Goal: Navigation & Orientation: Find specific page/section

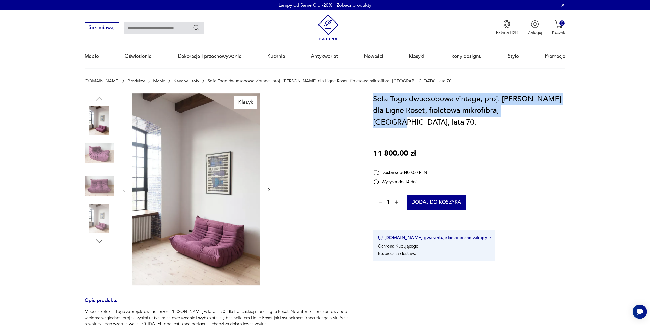
drag, startPoint x: 374, startPoint y: 97, endPoint x: 525, endPoint y: 113, distance: 152.3
click at [520, 113] on section "Klasyk Opis produktu Mebel z kolekcji Togo zaprojektowanej przez [PERSON_NAME] …" at bounding box center [325, 303] width 650 height 420
click at [499, 102] on h1 "Sofa Togo dwuosobowa vintage, proj. [PERSON_NAME] dla Ligne Roset, fioletowa mi…" at bounding box center [469, 110] width 192 height 35
drag, startPoint x: 375, startPoint y: 97, endPoint x: 534, endPoint y: 113, distance: 159.7
click at [531, 113] on h1 "Sofa Togo dwuosobowa vintage, proj. [PERSON_NAME] dla Ligne Roset, fioletowa mi…" at bounding box center [469, 110] width 192 height 35
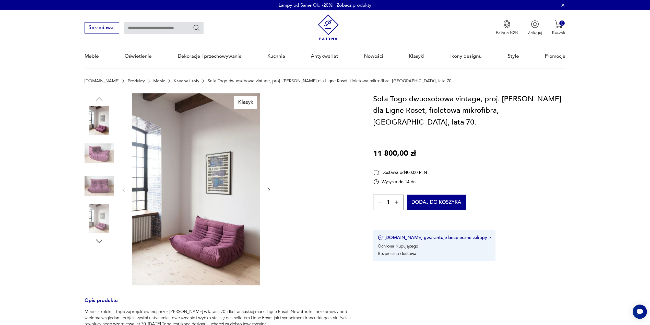
click at [540, 110] on h1 "Sofa Togo dwuosobowa vintage, proj. [PERSON_NAME] dla Ligne Roset, fioletowa mi…" at bounding box center [469, 110] width 192 height 35
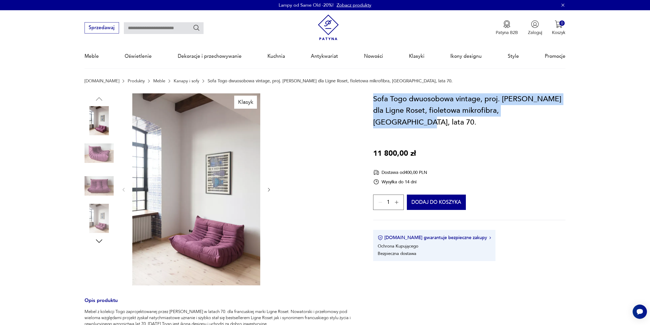
drag, startPoint x: 373, startPoint y: 99, endPoint x: 549, endPoint y: 114, distance: 176.7
click at [549, 114] on h1 "Sofa Togo dwuosobowa vintage, proj. [PERSON_NAME] dla Ligne Roset, fioletowa mi…" at bounding box center [469, 110] width 192 height 35
click at [538, 110] on h1 "Sofa Togo dwuosobowa vintage, proj. [PERSON_NAME] dla Ligne Roset, fioletowa mi…" at bounding box center [469, 110] width 192 height 35
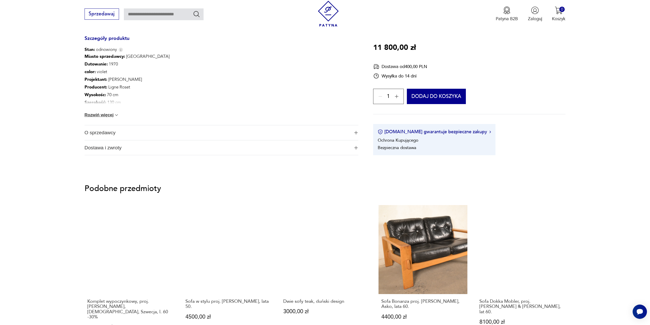
scroll to position [358, 0]
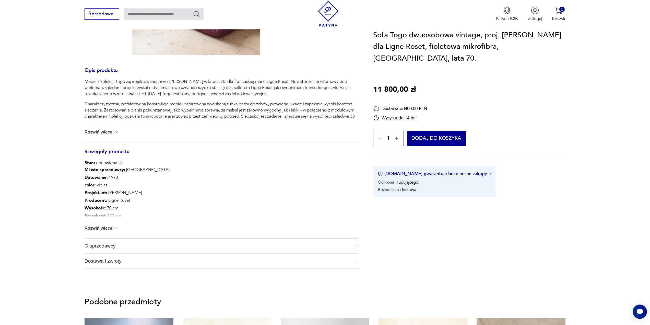
drag, startPoint x: 245, startPoint y: 157, endPoint x: 258, endPoint y: 99, distance: 59.1
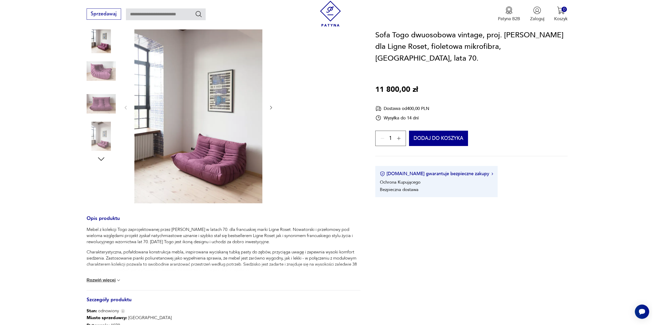
scroll to position [0, 0]
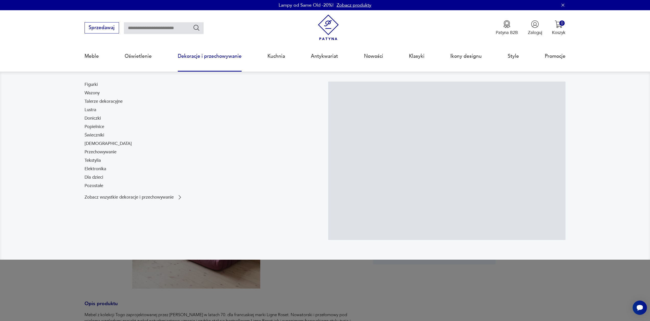
drag, startPoint x: 214, startPoint y: 58, endPoint x: 209, endPoint y: 83, distance: 25.5
click at [214, 58] on link "Dekoracje i przechowywanie" at bounding box center [210, 56] width 64 height 24
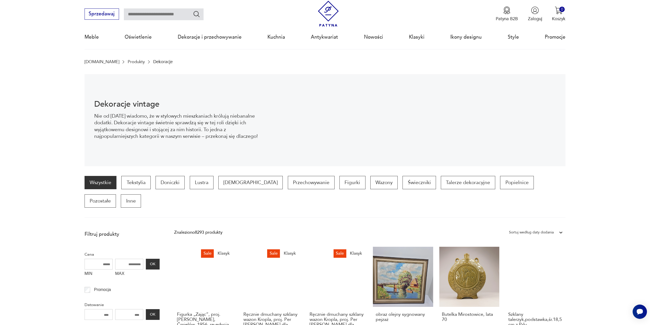
scroll to position [17, 0]
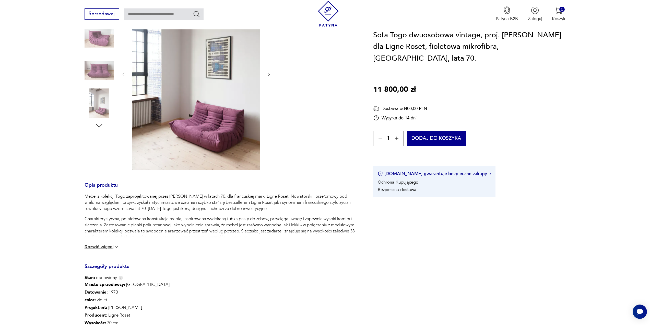
scroll to position [128, 0]
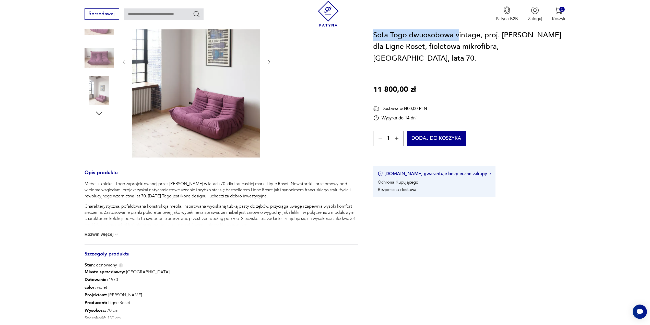
drag, startPoint x: 374, startPoint y: 33, endPoint x: 459, endPoint y: 31, distance: 84.8
click at [459, 31] on h1 "Sofa Togo dwuosobowa vintage, proj. [PERSON_NAME] dla Ligne Roset, fioletowa mi…" at bounding box center [469, 46] width 192 height 35
click at [412, 42] on h1 "Sofa Togo dwuosobowa vintage, proj. [PERSON_NAME] dla Ligne Roset, fioletowa mi…" at bounding box center [469, 46] width 192 height 35
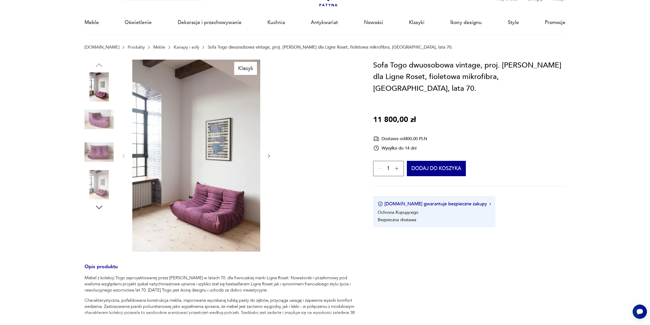
scroll to position [26, 0]
